Goal: Browse casually

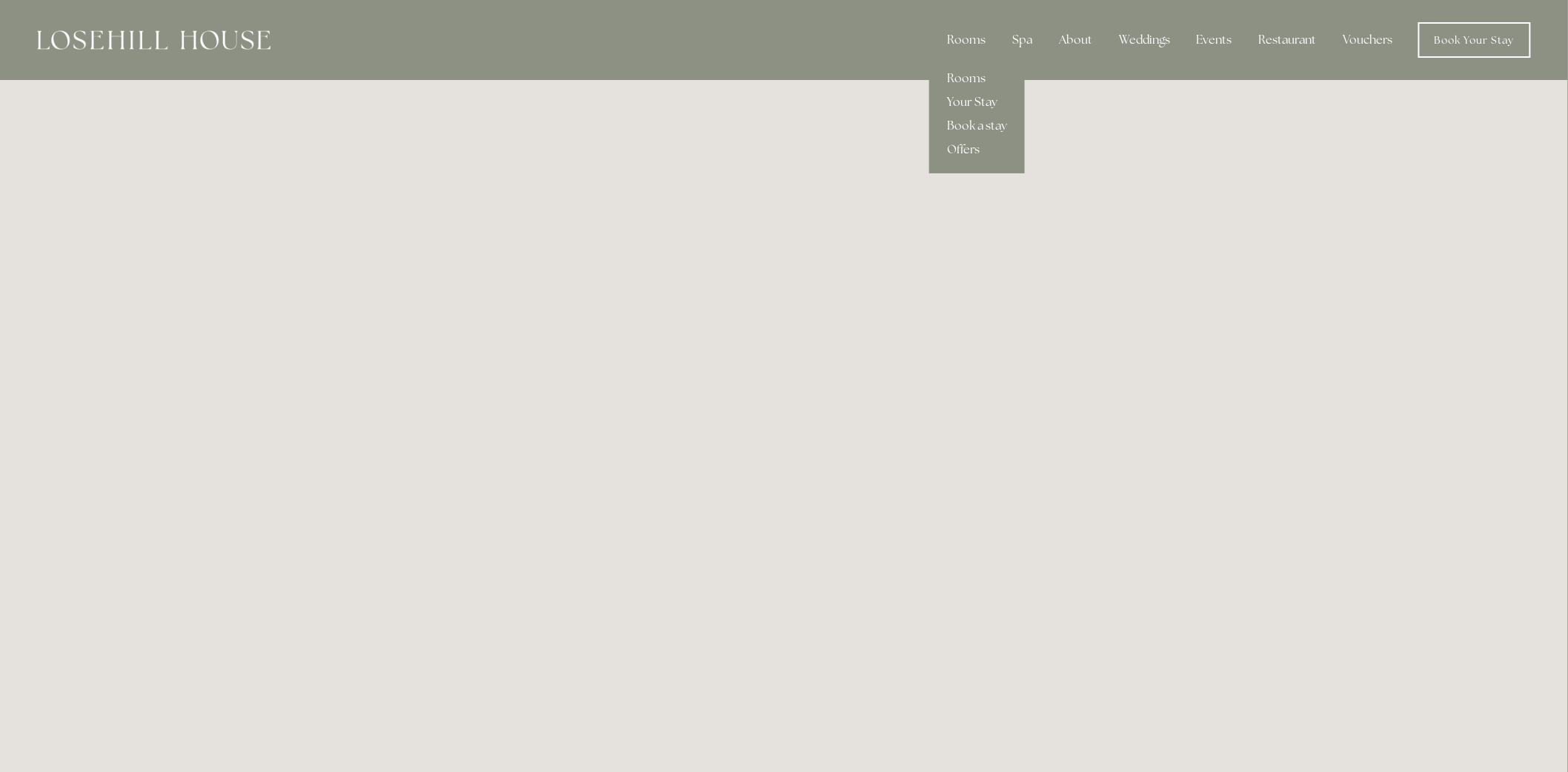
click at [975, 103] on link "Your Stay" at bounding box center [976, 102] width 95 height 24
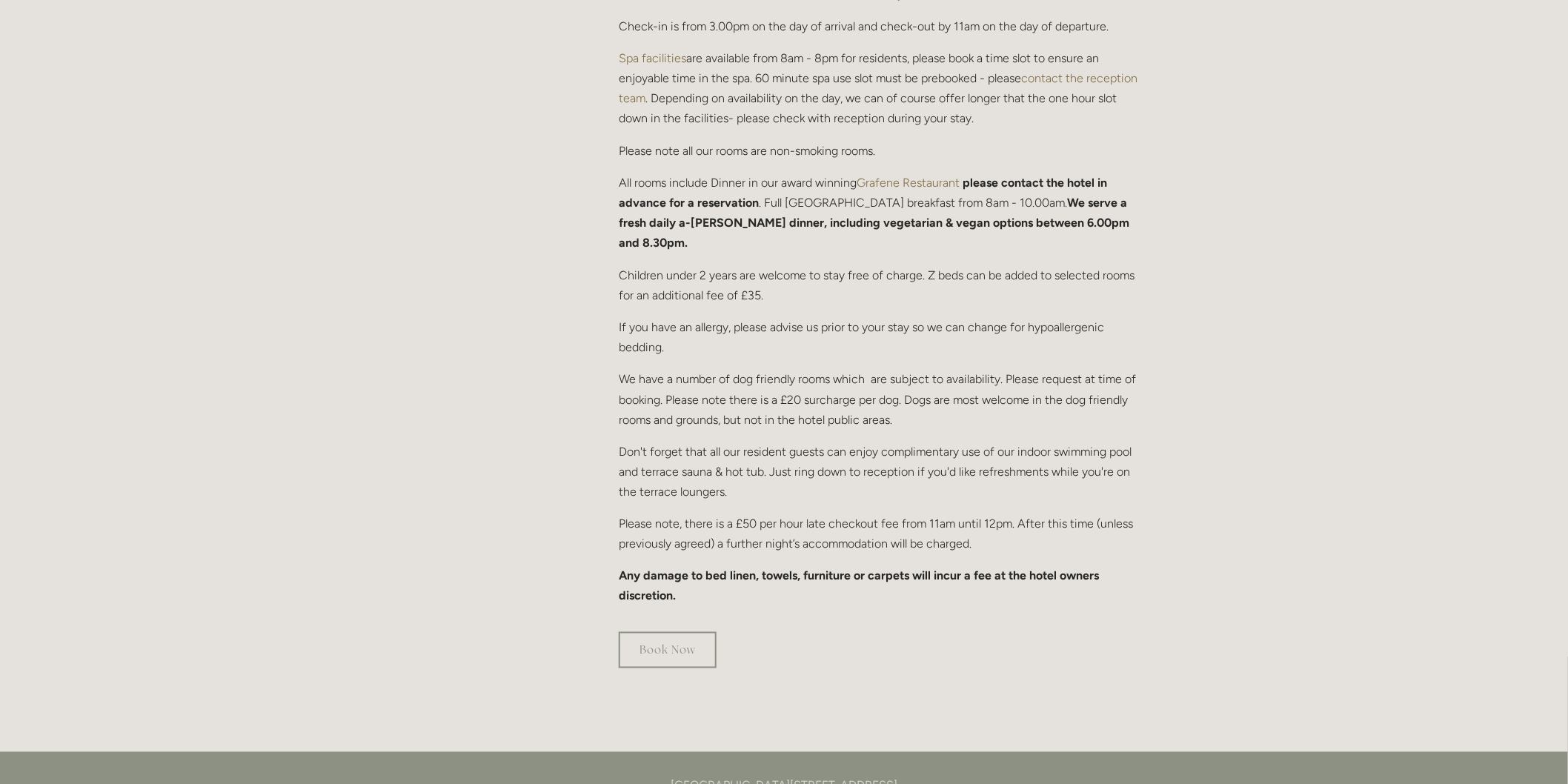
scroll to position [658, 0]
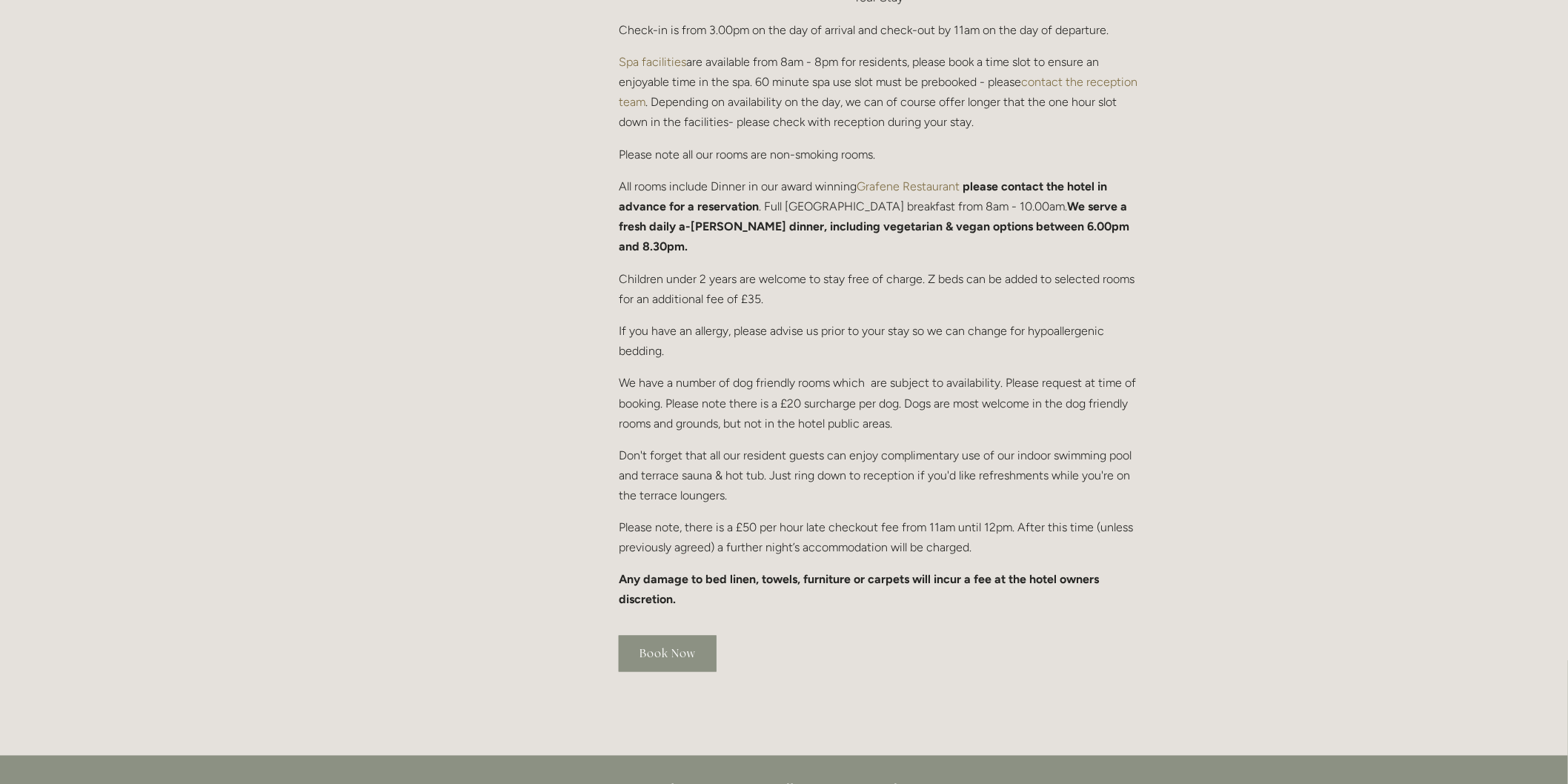
click at [670, 636] on link "Book Now" at bounding box center [667, 654] width 98 height 36
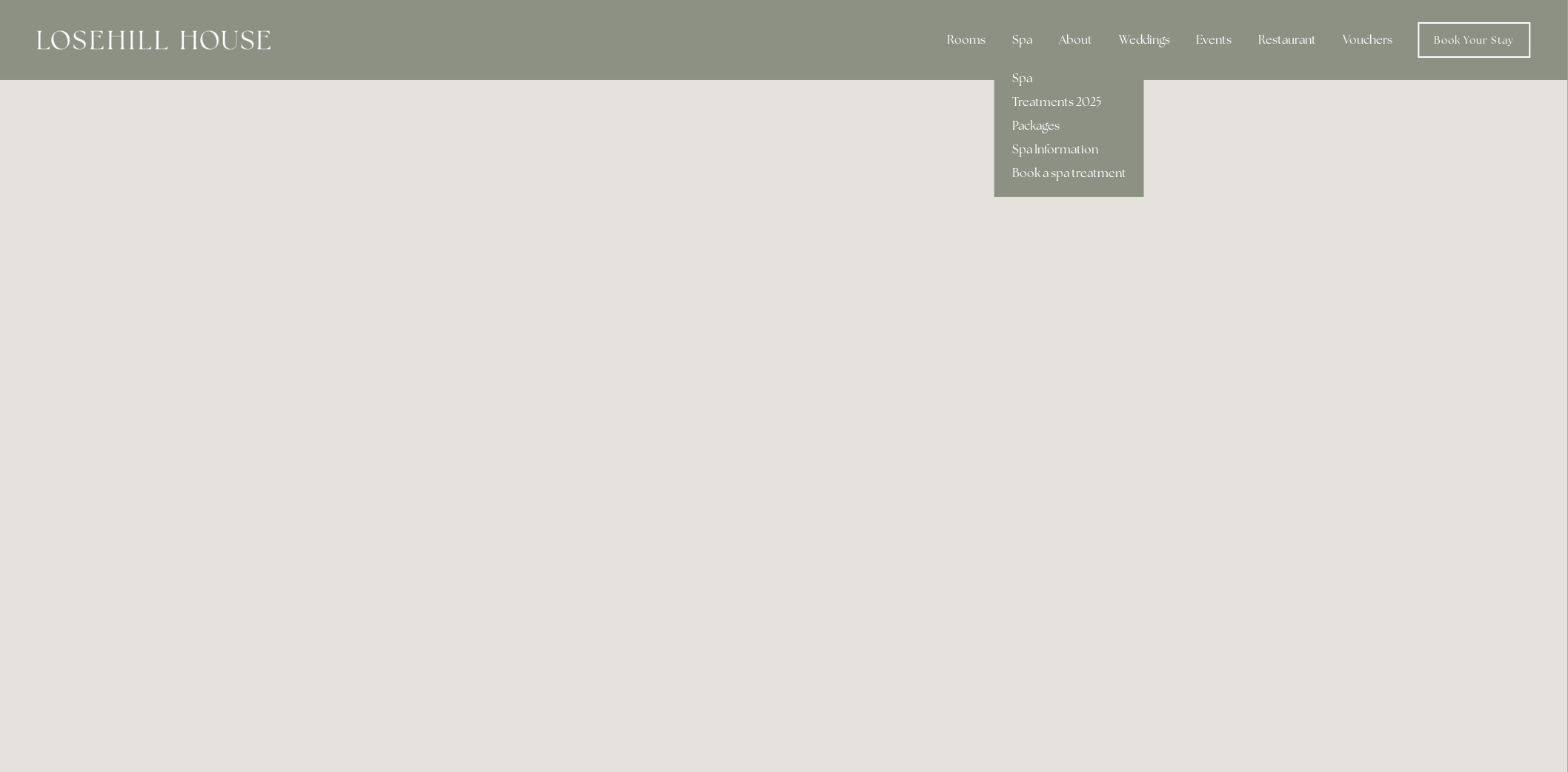
click at [1049, 126] on link "Packages" at bounding box center [1069, 126] width 149 height 24
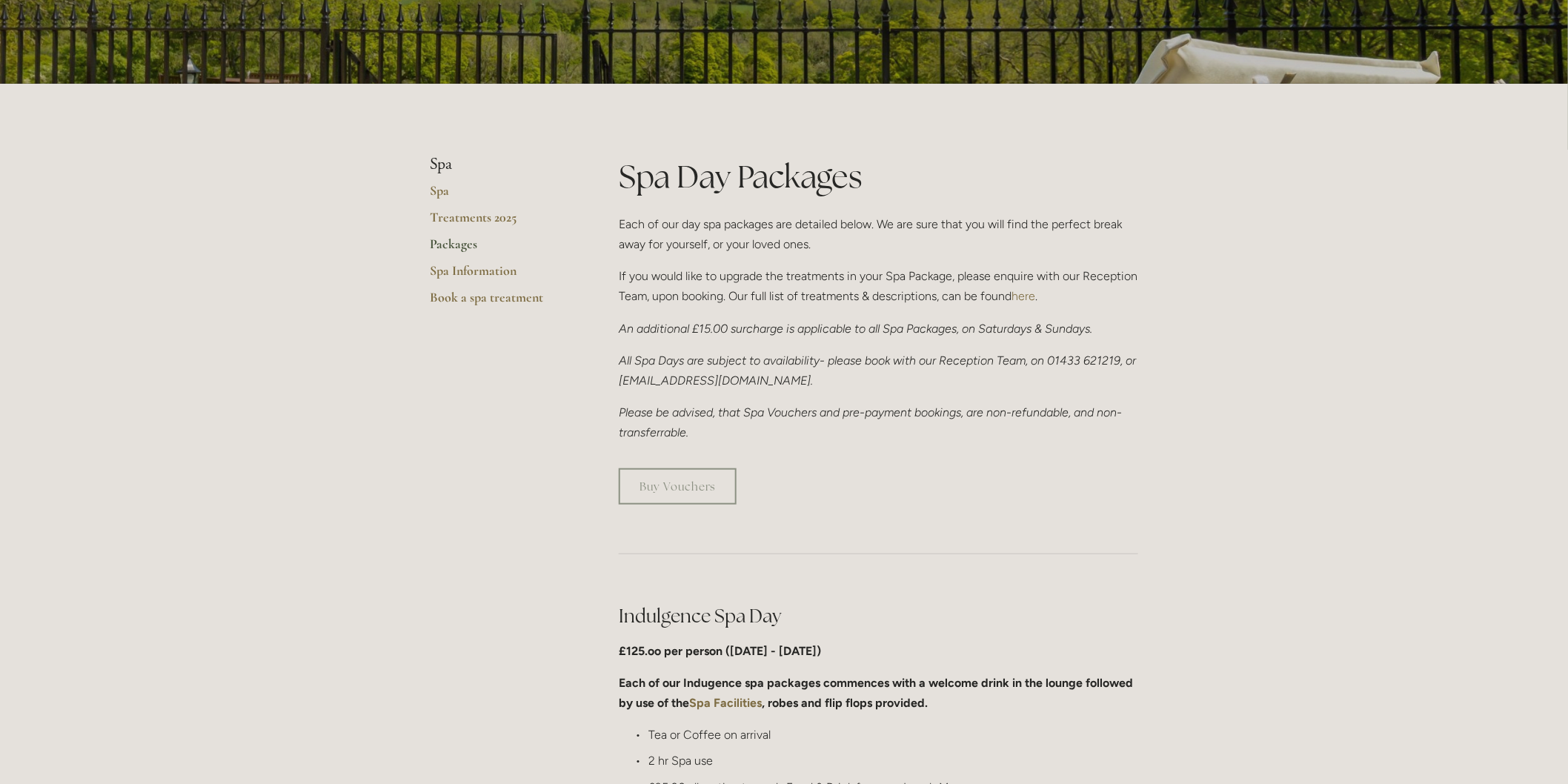
scroll to position [164, 0]
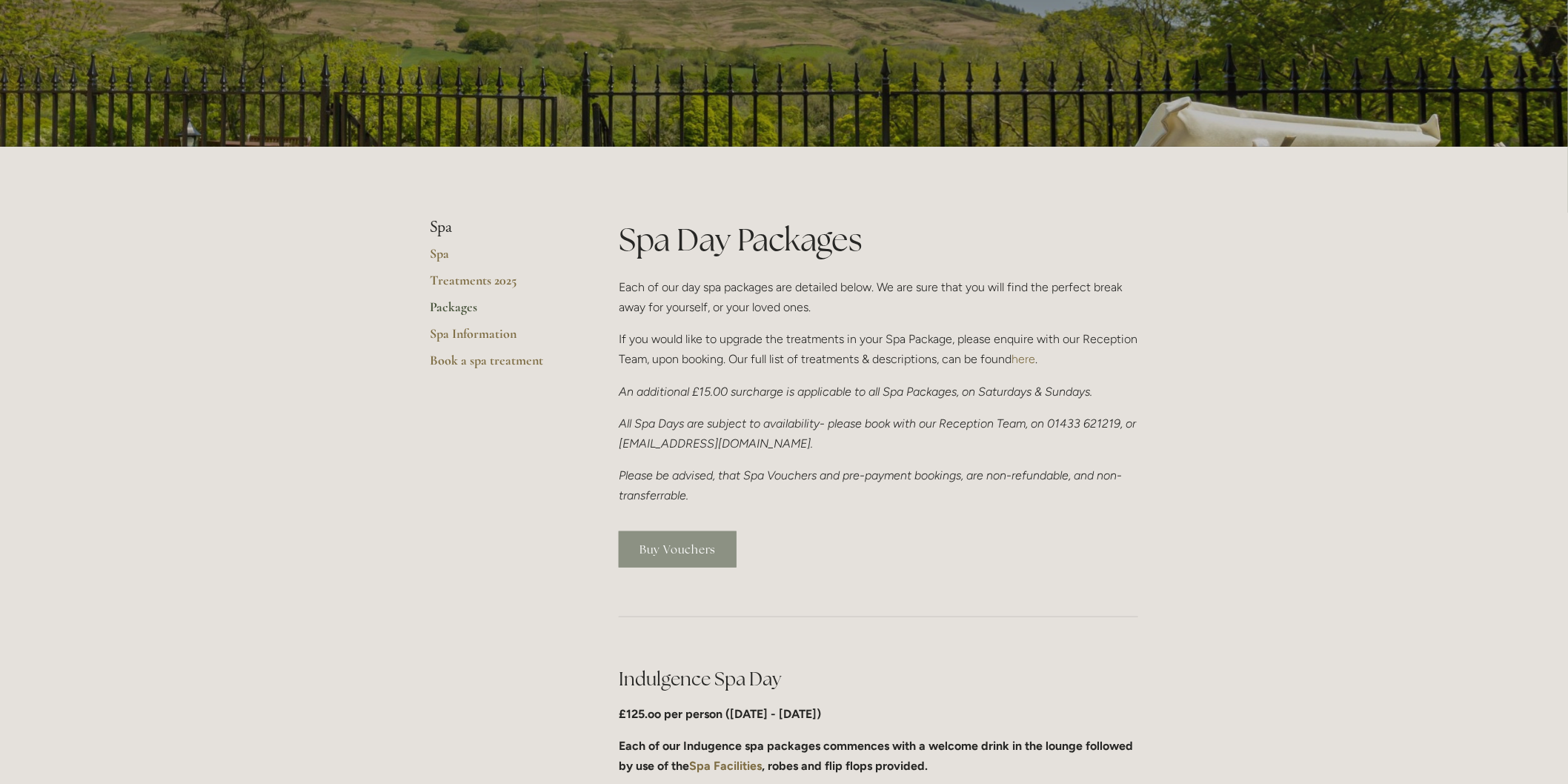
click at [684, 553] on link "Buy Vouchers" at bounding box center [678, 550] width 118 height 36
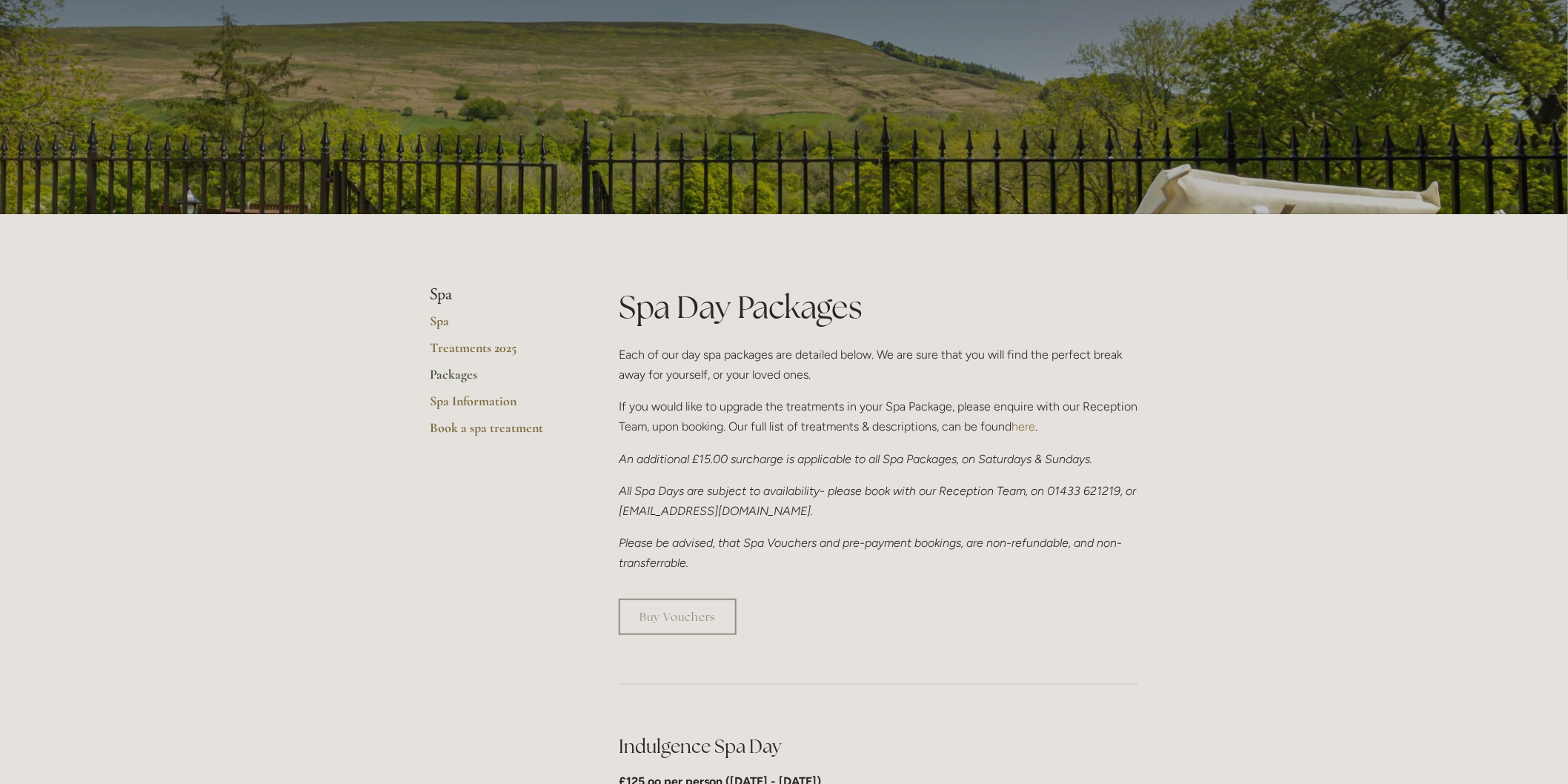
scroll to position [0, 0]
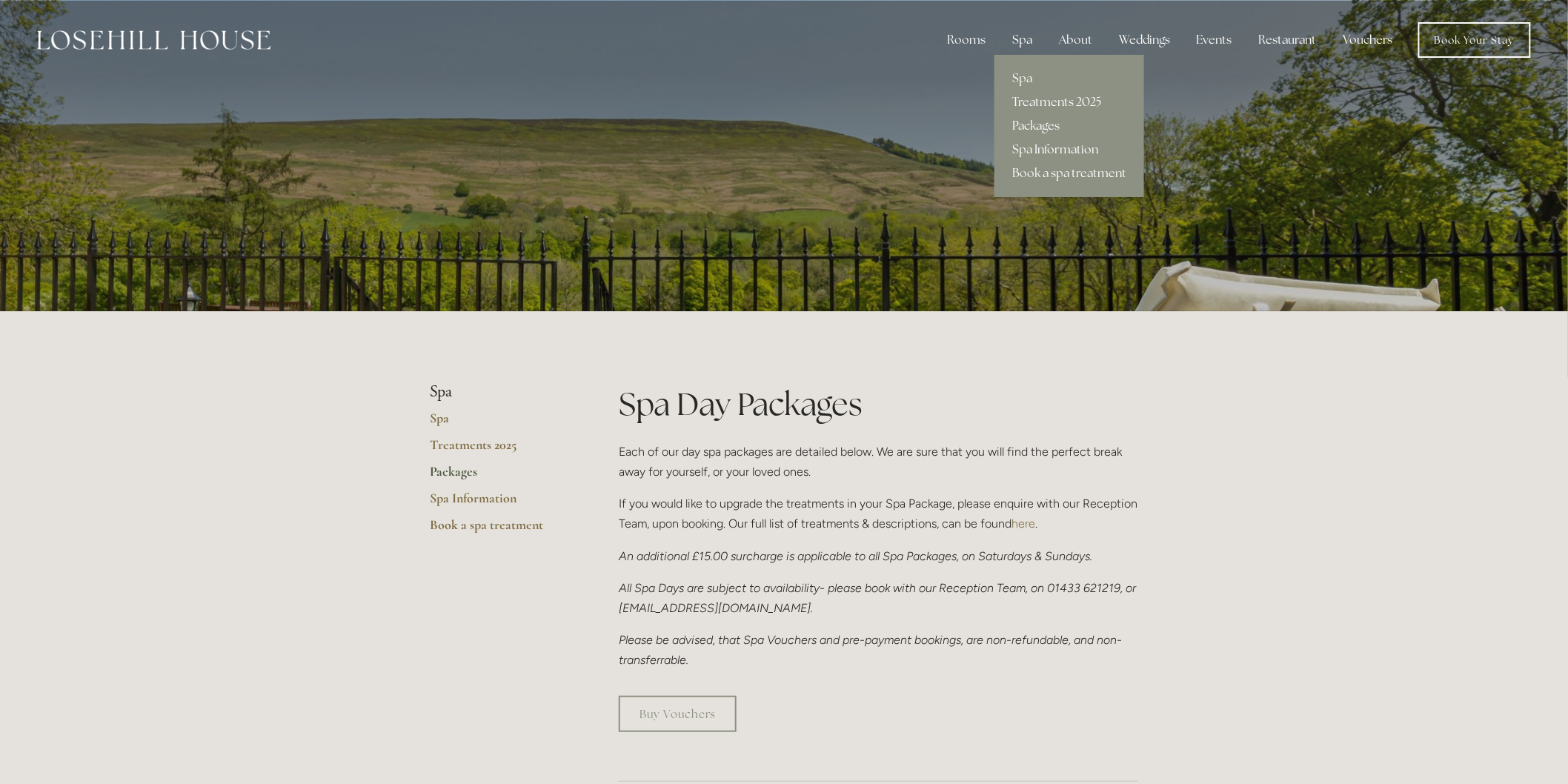
click at [1040, 143] on link "Spa Information" at bounding box center [1069, 149] width 149 height 24
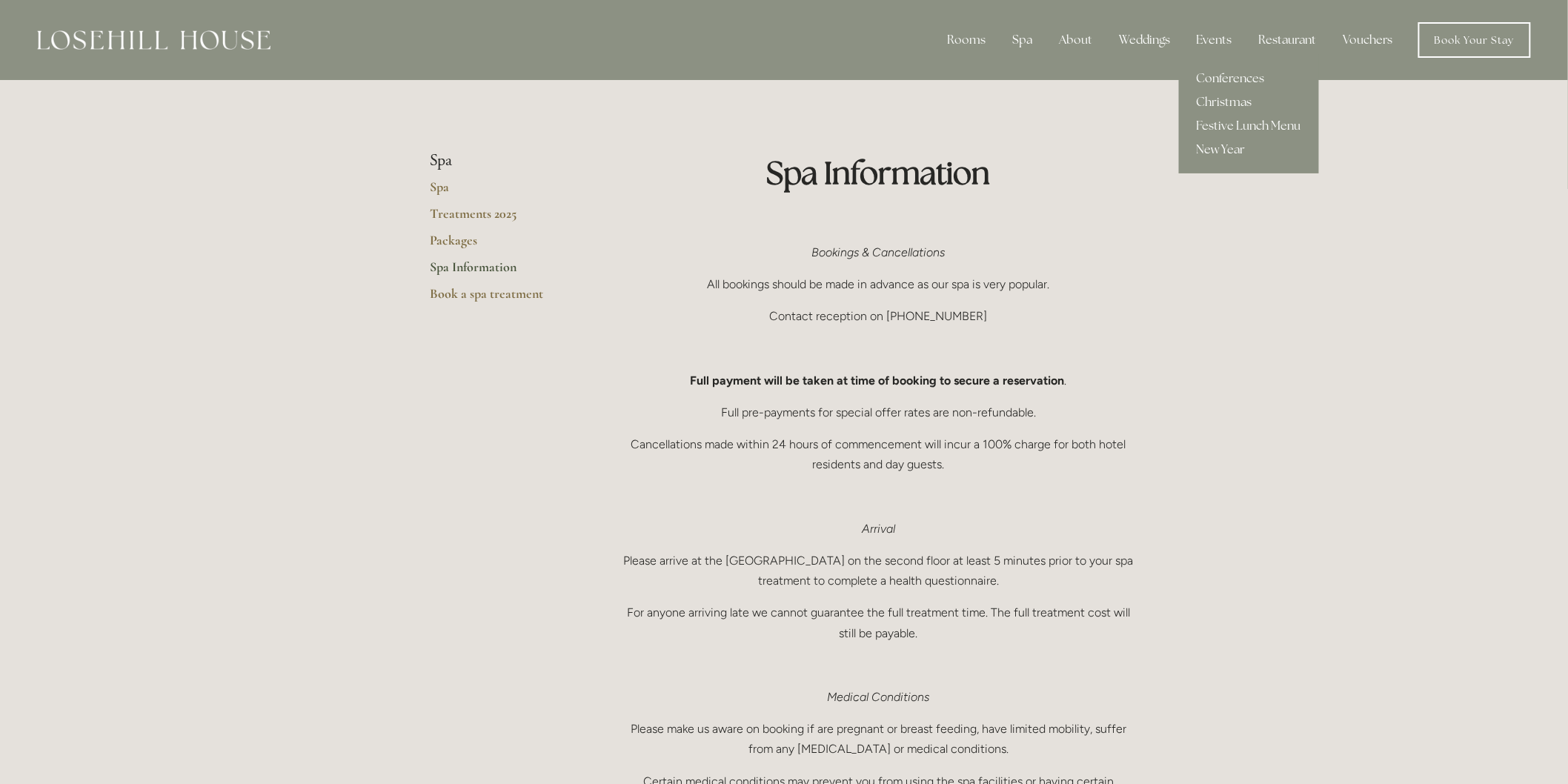
click at [1235, 149] on link "New Year" at bounding box center [1249, 149] width 140 height 24
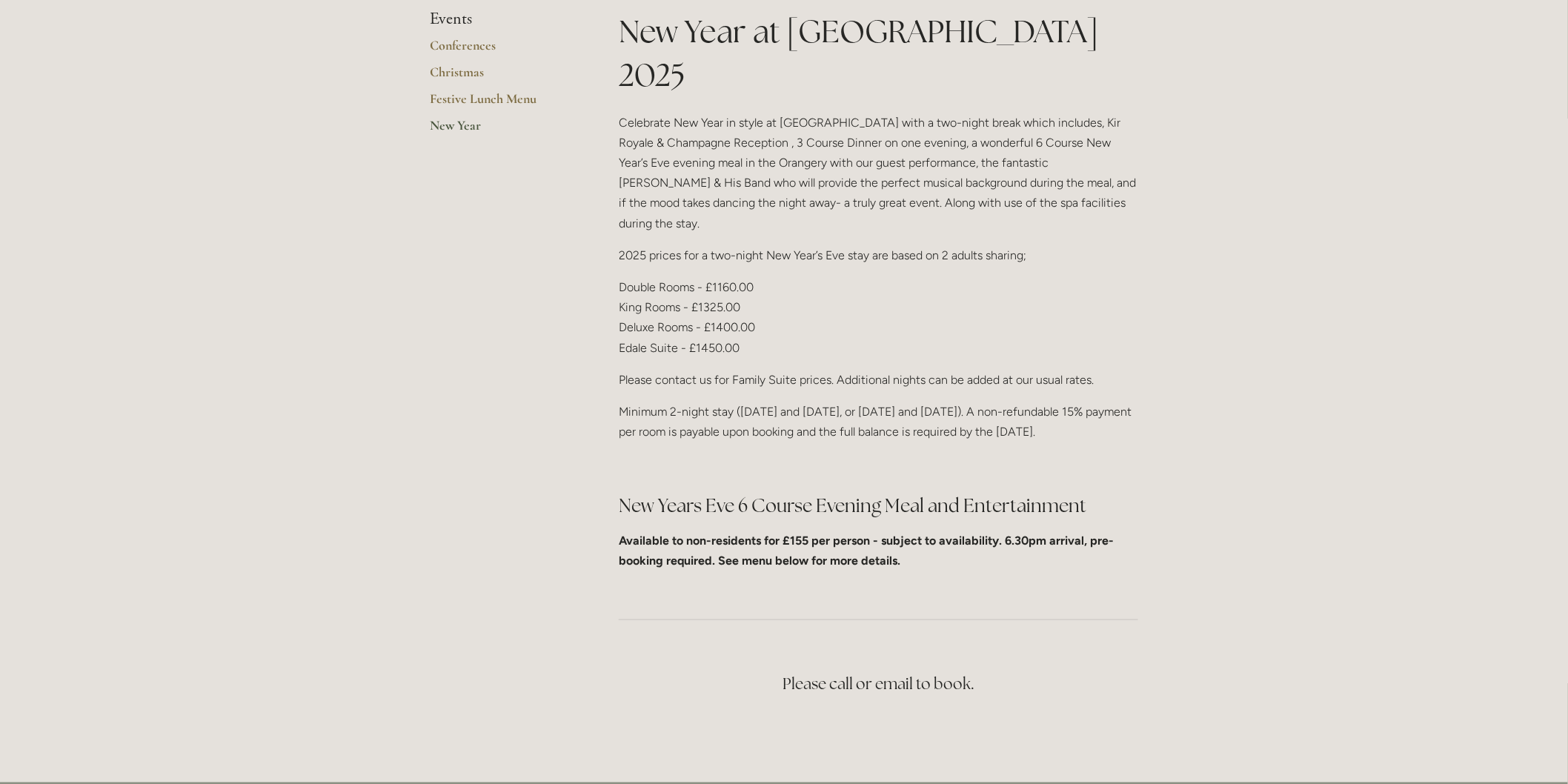
scroll to position [493, 0]
